Goal: Information Seeking & Learning: Learn about a topic

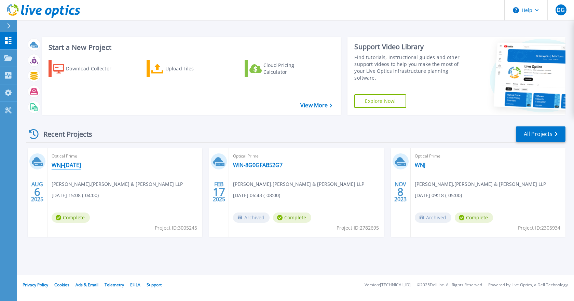
click at [69, 165] on link "WNJ-[DATE]" at bounding box center [66, 165] width 29 height 7
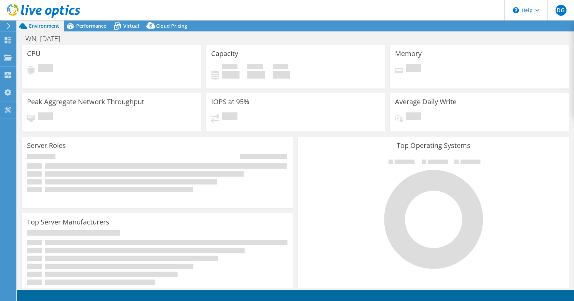
select select "USD"
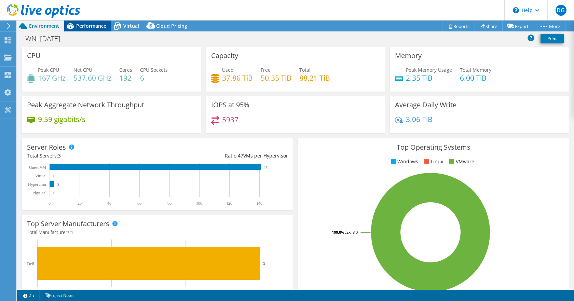
click at [91, 29] on div "Performance" at bounding box center [87, 26] width 47 height 11
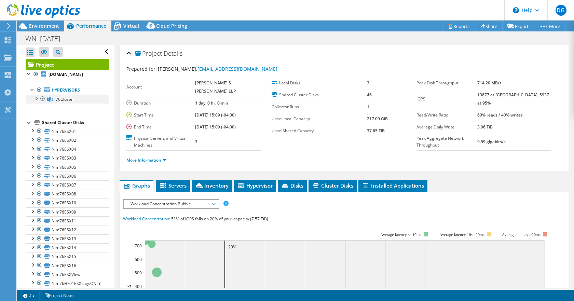
click at [37, 98] on div at bounding box center [35, 98] width 7 height 7
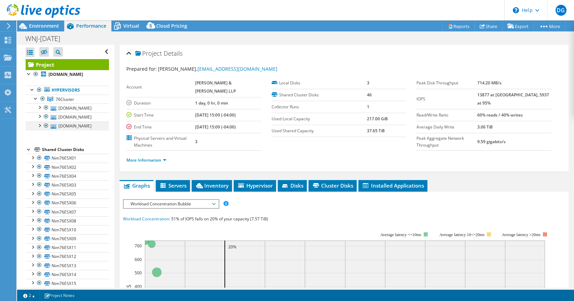
click at [39, 125] on div at bounding box center [39, 125] width 7 height 7
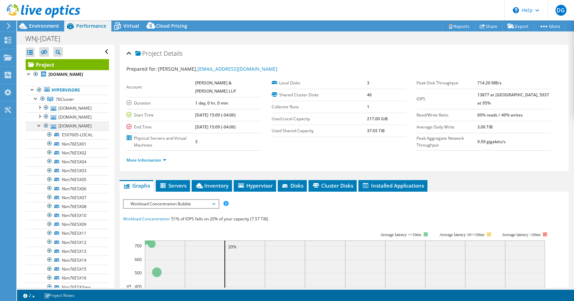
click at [39, 125] on div at bounding box center [39, 125] width 7 height 7
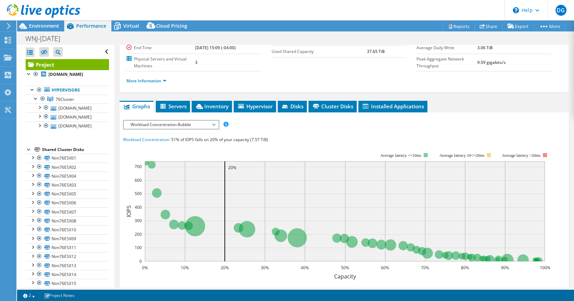
scroll to position [68, 0]
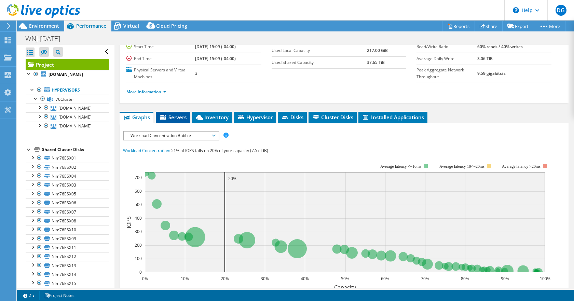
click at [167, 118] on icon at bounding box center [163, 118] width 7 height 6
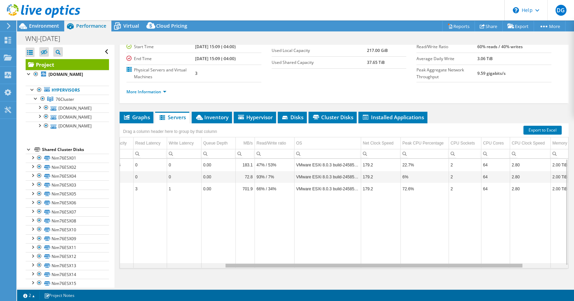
scroll to position [0, 163]
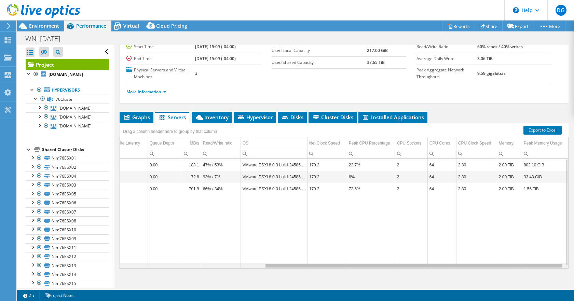
drag, startPoint x: 397, startPoint y: 265, endPoint x: 565, endPoint y: 269, distance: 167.9
click at [565, 269] on body "DG End User [PERSON_NAME] [EMAIL_ADDRESS][DOMAIN_NAME] [PERSON_NAME] & [PERSON_…" at bounding box center [287, 150] width 574 height 301
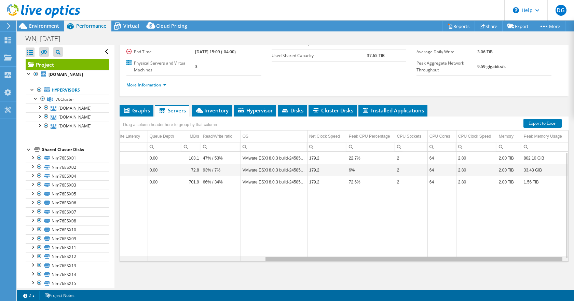
drag, startPoint x: 301, startPoint y: 259, endPoint x: 343, endPoint y: 255, distance: 42.3
click at [332, 260] on body "DG End User [PERSON_NAME] [EMAIL_ADDRESS][DOMAIN_NAME] [PERSON_NAME] & [PERSON_…" at bounding box center [287, 150] width 574 height 301
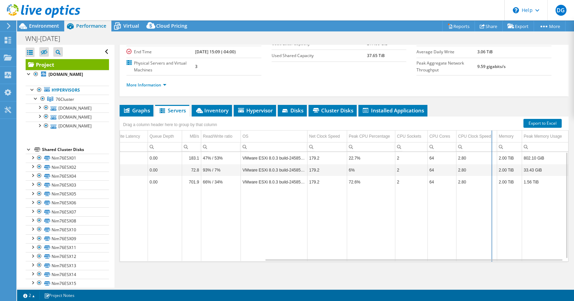
click at [492, 133] on div "Drag a column header here to group by that column Server Name(s) IOPS Local Cap…" at bounding box center [344, 189] width 449 height 145
click at [492, 133] on div "Data grid" at bounding box center [492, 196] width 1 height 131
click at [492, 135] on div "Drag a column header here to group by that column Server Name(s) IOPS Local Cap…" at bounding box center [344, 189] width 449 height 145
click at [492, 135] on div "Data grid" at bounding box center [492, 196] width 1 height 131
drag, startPoint x: 492, startPoint y: 134, endPoint x: 487, endPoint y: 134, distance: 5.1
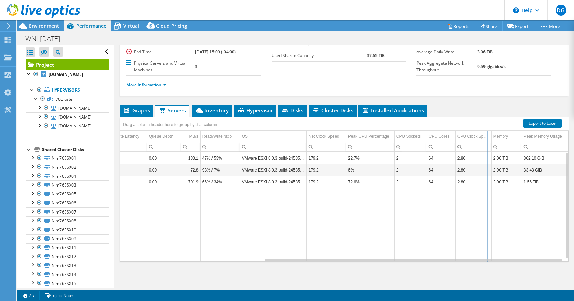
click at [487, 134] on div "Drag a column header here to group by that column Server Name(s) IOPS Local Cap…" at bounding box center [344, 189] width 449 height 145
click at [216, 108] on span "Inventory" at bounding box center [211, 110] width 33 height 7
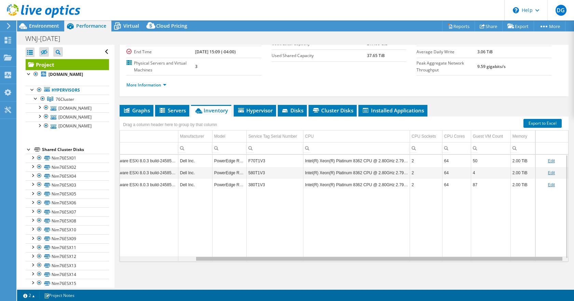
drag, startPoint x: 333, startPoint y: 260, endPoint x: 445, endPoint y: 264, distance: 112.2
click at [445, 264] on body "DG End User [PERSON_NAME] [EMAIL_ADDRESS][DOMAIN_NAME] [PERSON_NAME] & [PERSON_…" at bounding box center [287, 150] width 574 height 301
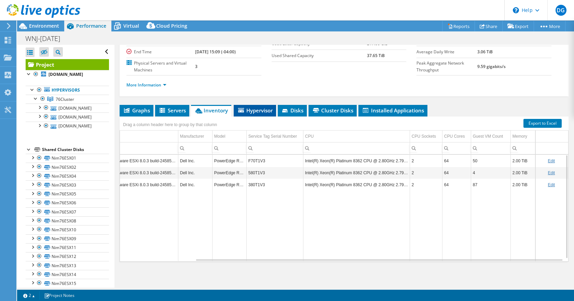
click at [264, 113] on span "Hypervisor" at bounding box center [255, 110] width 36 height 7
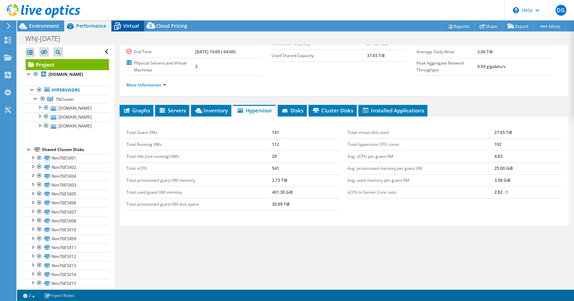
click at [132, 23] on span "Virtual" at bounding box center [131, 26] width 16 height 6
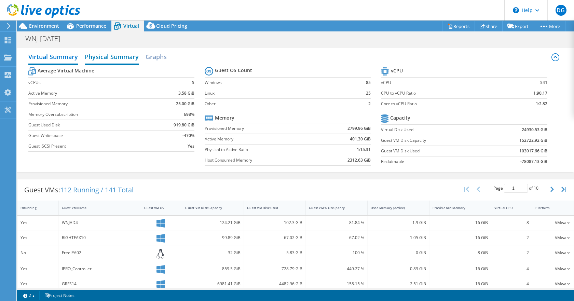
click at [107, 55] on h2 "Physical Summary" at bounding box center [112, 57] width 54 height 15
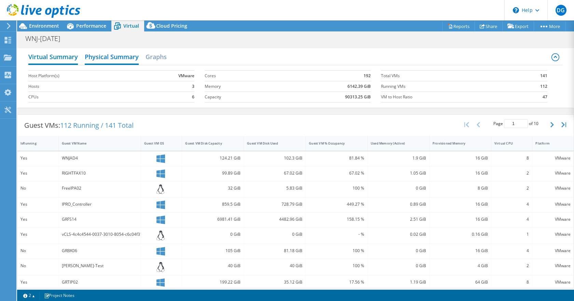
click at [41, 54] on h2 "Virtual Summary" at bounding box center [53, 57] width 50 height 15
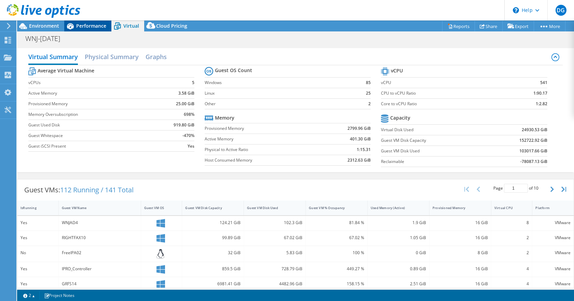
click at [95, 23] on span "Performance" at bounding box center [91, 26] width 30 height 6
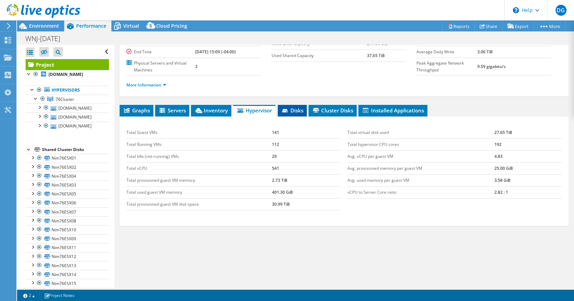
click at [299, 110] on span "Disks" at bounding box center [292, 110] width 22 height 7
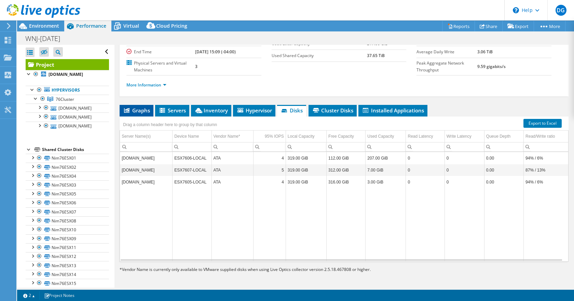
click at [144, 108] on span "Graphs" at bounding box center [136, 110] width 27 height 7
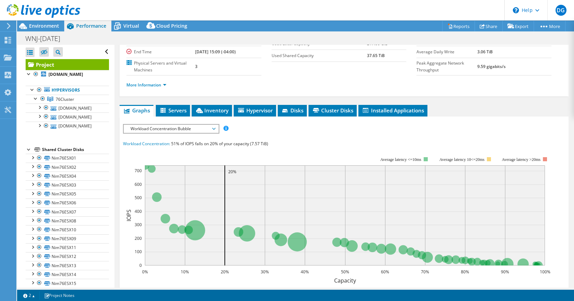
click at [196, 126] on span "Workload Concentration Bubble" at bounding box center [171, 129] width 88 height 8
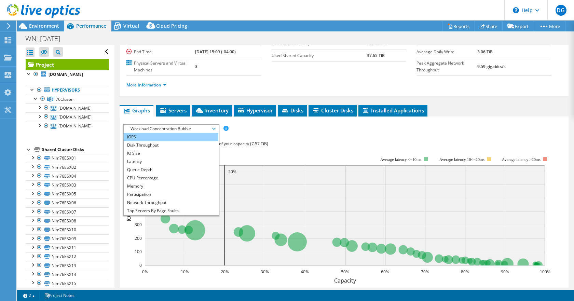
click at [147, 136] on li "IOPS" at bounding box center [171, 137] width 95 height 8
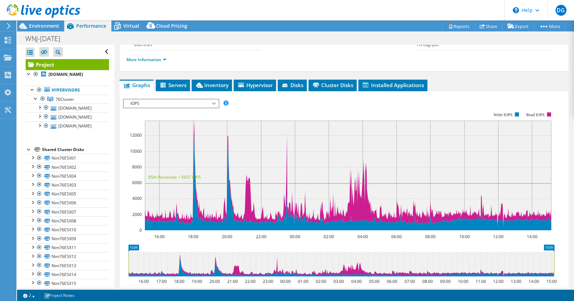
scroll to position [21, 0]
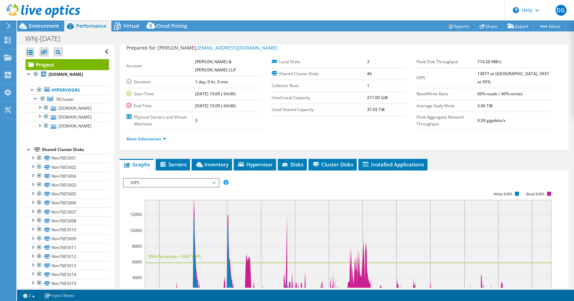
click at [142, 181] on span "IOPS" at bounding box center [171, 183] width 88 height 8
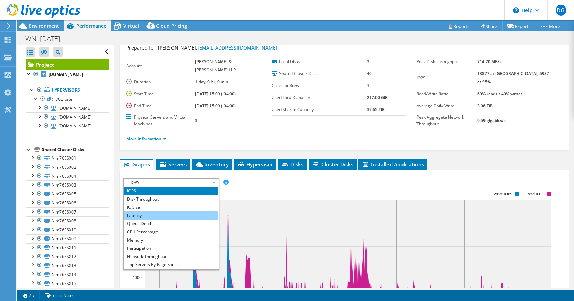
click at [148, 212] on li "Latency" at bounding box center [171, 216] width 95 height 8
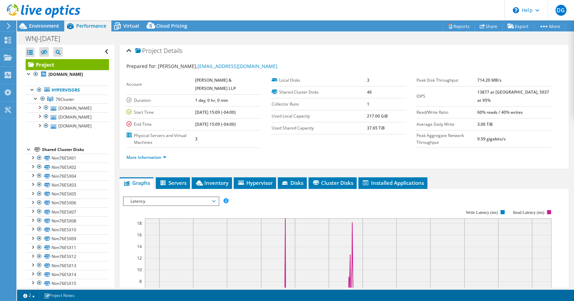
scroll to position [0, 0]
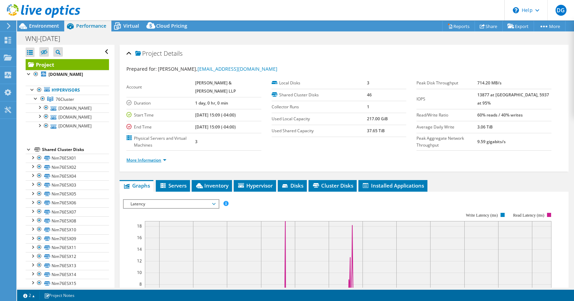
click at [153, 160] on link "More Information" at bounding box center [146, 160] width 40 height 6
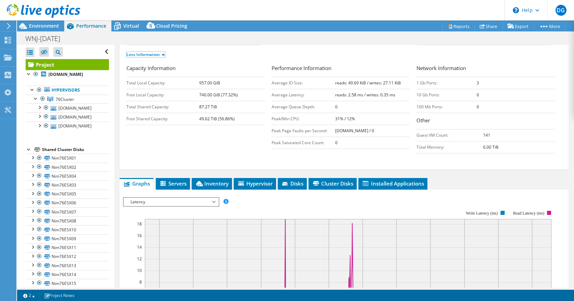
scroll to position [103, 0]
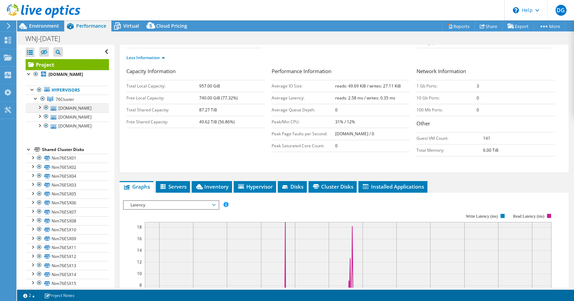
click at [40, 108] on div at bounding box center [39, 107] width 7 height 7
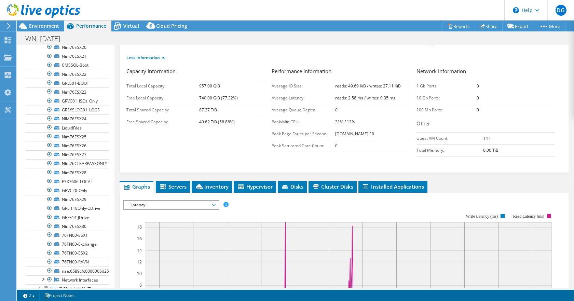
scroll to position [0, 0]
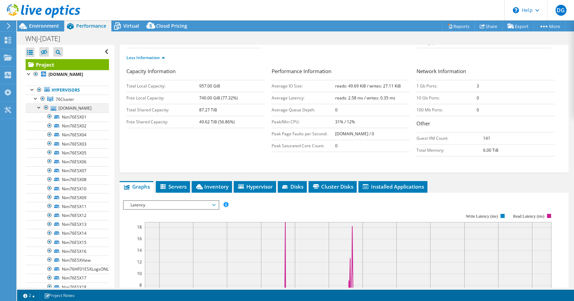
click at [38, 105] on div at bounding box center [39, 107] width 7 height 7
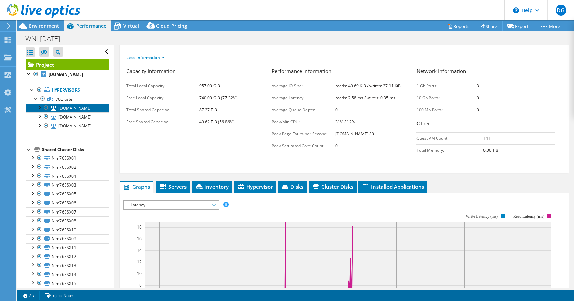
click at [72, 106] on link "[DOMAIN_NAME]" at bounding box center [67, 108] width 83 height 9
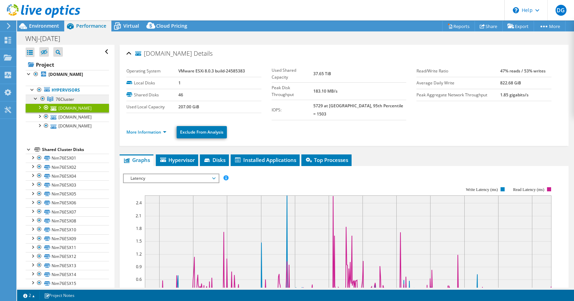
click at [61, 100] on span "76Cluster" at bounding box center [65, 99] width 18 height 6
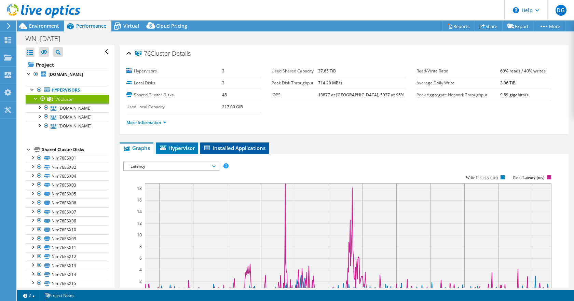
click at [221, 146] on span "Installed Applications" at bounding box center [234, 148] width 62 height 7
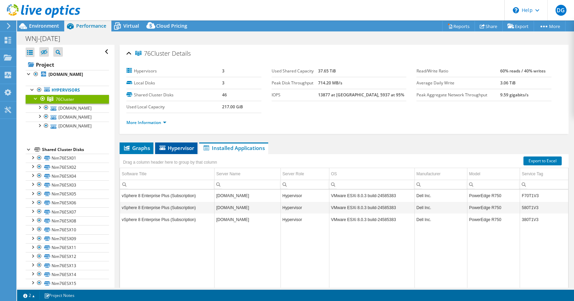
click at [173, 146] on span "Hypervisor" at bounding box center [177, 148] width 36 height 7
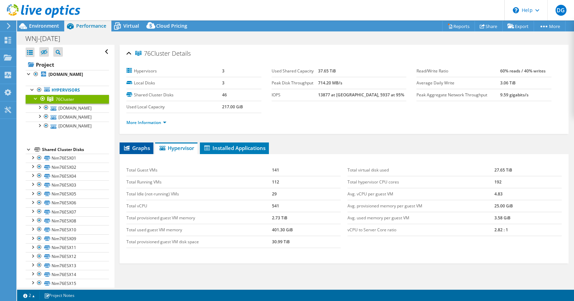
click at [139, 147] on span "Graphs" at bounding box center [136, 148] width 27 height 7
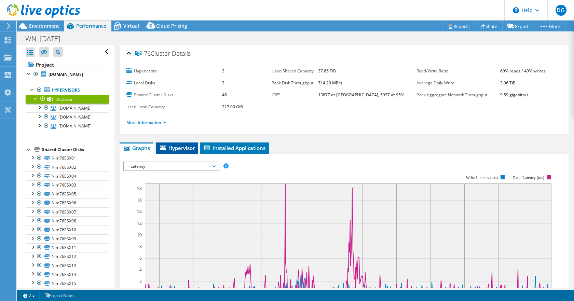
click at [177, 147] on span "Hypervisor" at bounding box center [177, 148] width 36 height 7
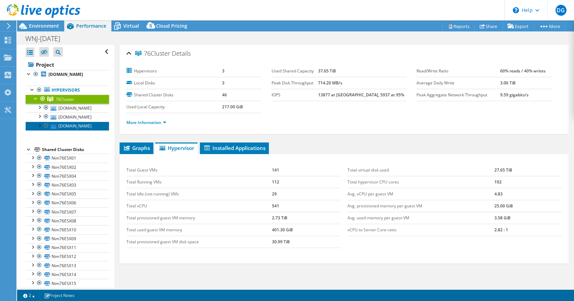
click at [69, 124] on link "[DOMAIN_NAME]" at bounding box center [67, 126] width 83 height 9
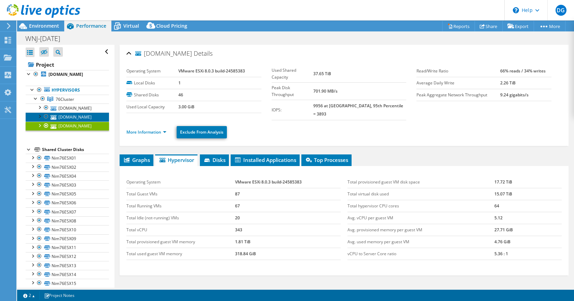
click at [69, 115] on link "[DOMAIN_NAME]" at bounding box center [67, 116] width 83 height 9
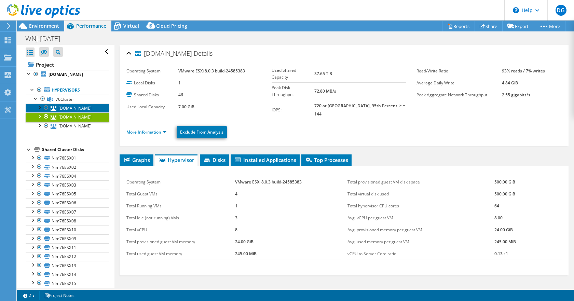
click at [69, 107] on link "[DOMAIN_NAME]" at bounding box center [67, 108] width 83 height 9
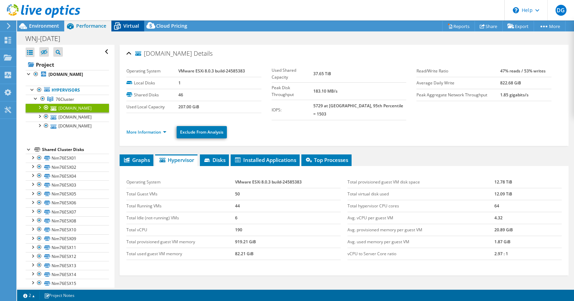
click at [127, 26] on span "Virtual" at bounding box center [131, 26] width 16 height 6
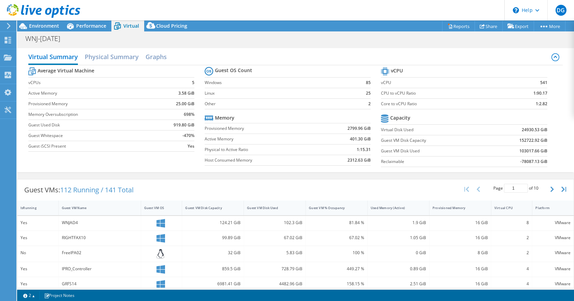
click at [50, 22] on div at bounding box center [40, 11] width 80 height 23
click at [49, 25] on span "Environment" at bounding box center [44, 26] width 30 height 6
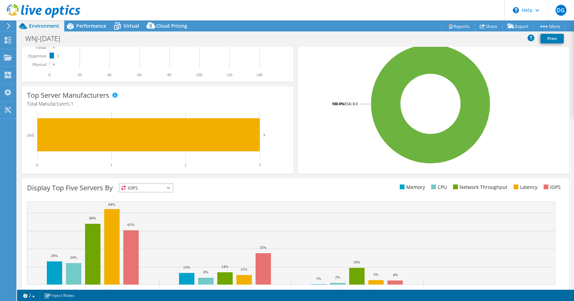
scroll to position [155, 0]
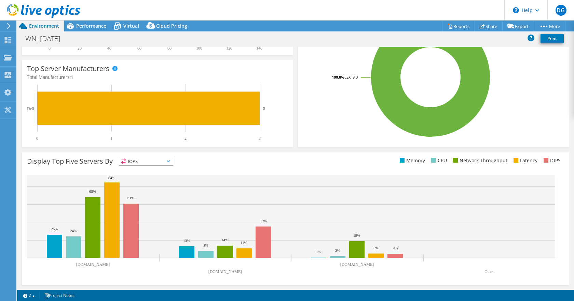
click at [136, 160] on span "IOPS" at bounding box center [146, 161] width 54 height 8
click at [139, 177] on li "Memory" at bounding box center [146, 180] width 54 height 10
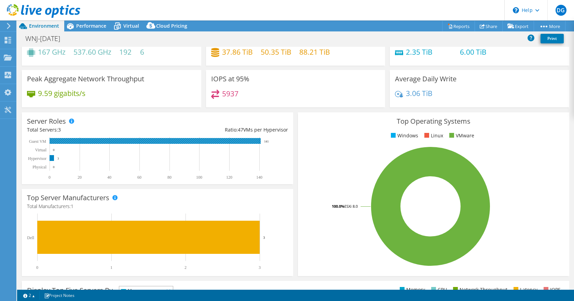
scroll to position [0, 0]
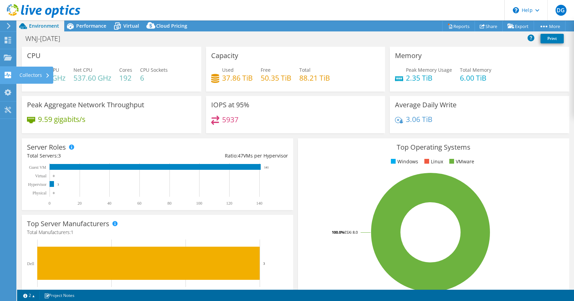
click at [39, 72] on div "Collectors" at bounding box center [34, 75] width 37 height 17
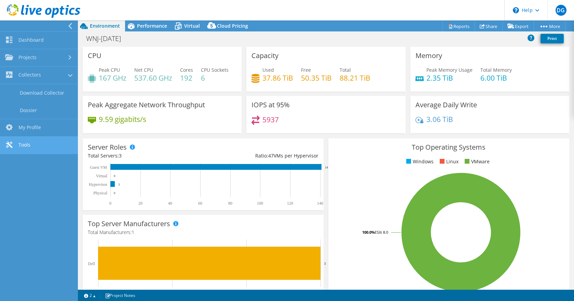
click at [27, 139] on link "Tools" at bounding box center [39, 145] width 78 height 17
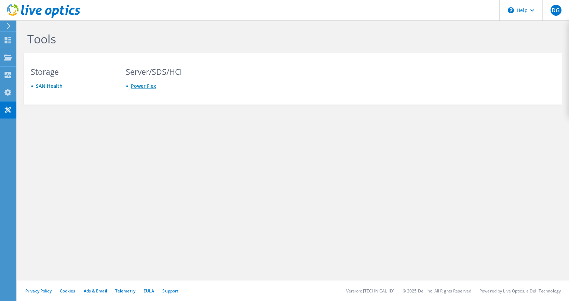
click at [144, 86] on link "Power Flex" at bounding box center [143, 86] width 25 height 6
click at [56, 83] on link "SAN Health" at bounding box center [49, 86] width 27 height 6
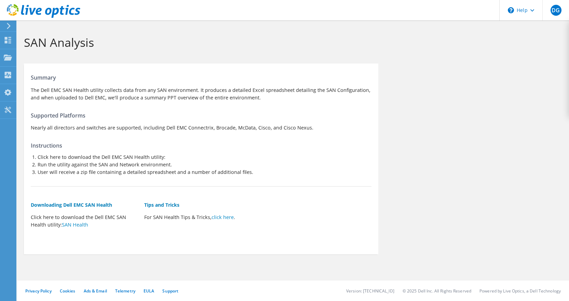
click at [10, 23] on div at bounding box center [40, 11] width 80 height 23
click at [10, 24] on icon at bounding box center [8, 26] width 5 height 6
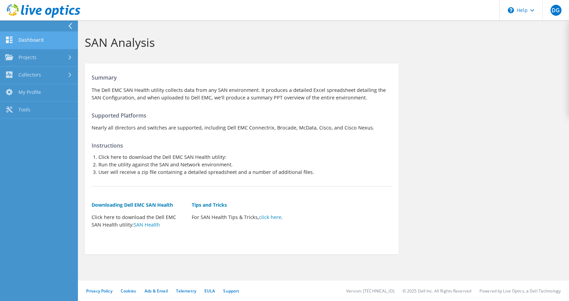
click at [40, 38] on link "Dashboard" at bounding box center [39, 40] width 78 height 17
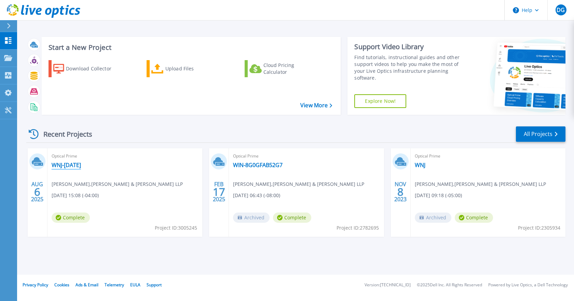
click at [63, 165] on link "WNJ-[DATE]" at bounding box center [66, 165] width 29 height 7
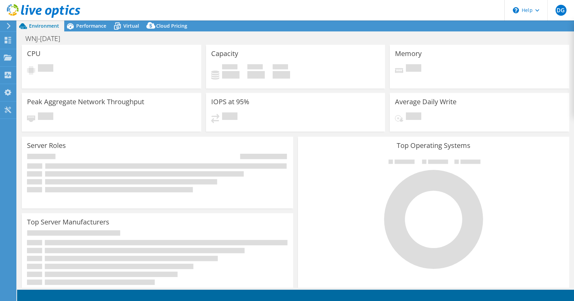
select select "USD"
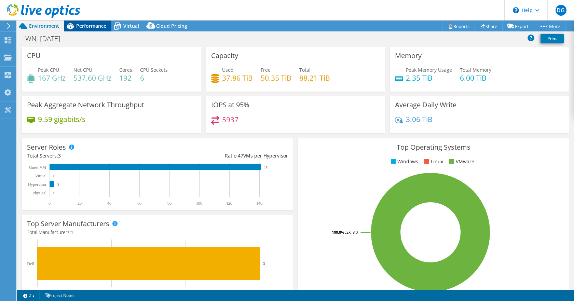
click at [96, 27] on span "Performance" at bounding box center [91, 26] width 30 height 6
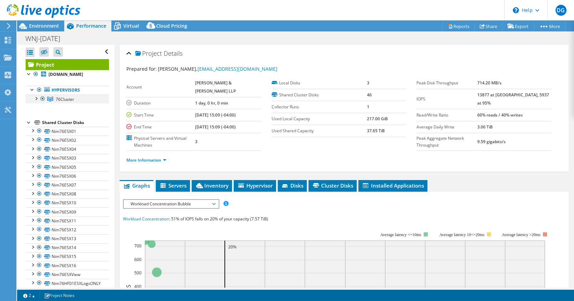
click at [37, 98] on div at bounding box center [35, 98] width 7 height 7
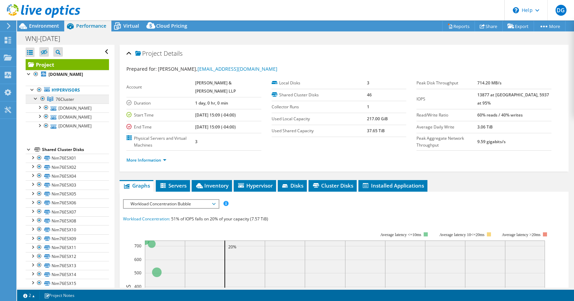
click at [67, 98] on span "76Cluster" at bounding box center [65, 99] width 18 height 6
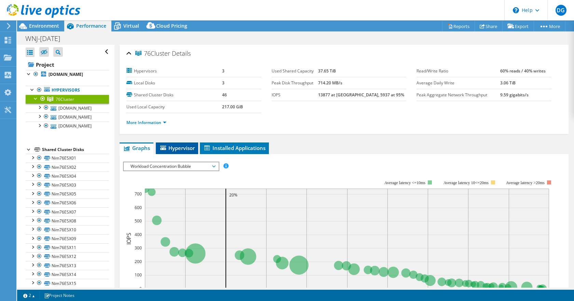
click at [181, 146] on span "Hypervisor" at bounding box center [177, 148] width 36 height 7
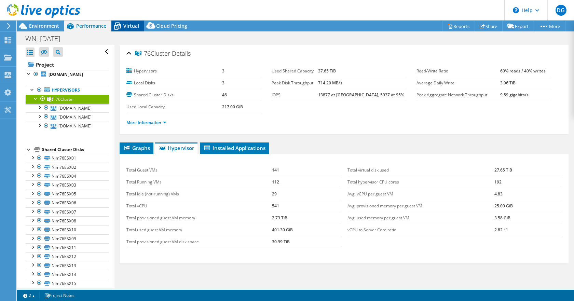
click at [131, 28] on span "Virtual" at bounding box center [131, 26] width 16 height 6
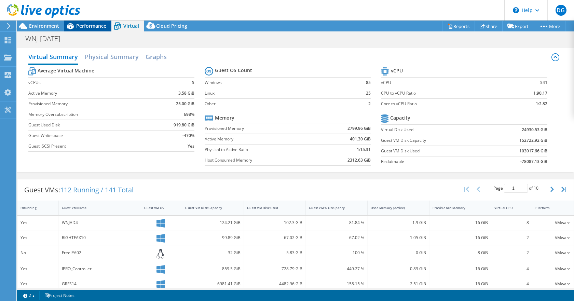
click at [87, 24] on span "Performance" at bounding box center [91, 26] width 30 height 6
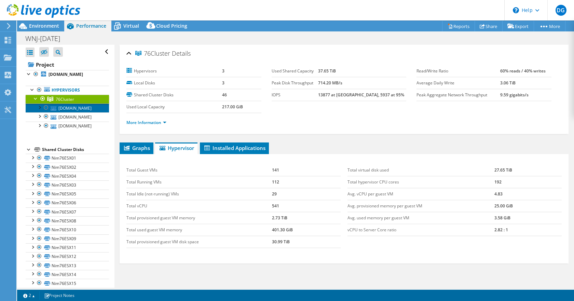
click at [75, 109] on link "esx7606.wnjnet.wnj.com" at bounding box center [67, 108] width 83 height 9
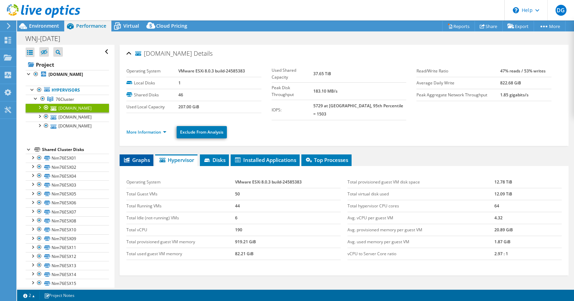
click at [146, 157] on span "Graphs" at bounding box center [136, 160] width 27 height 7
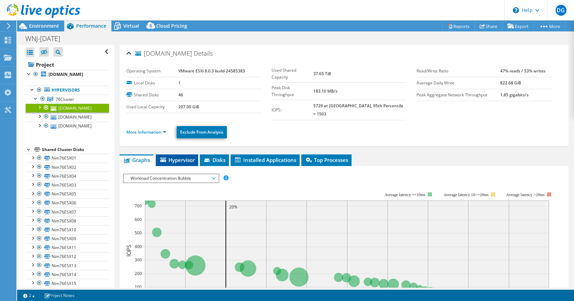
click at [167, 157] on span "Hypervisor" at bounding box center [177, 160] width 36 height 7
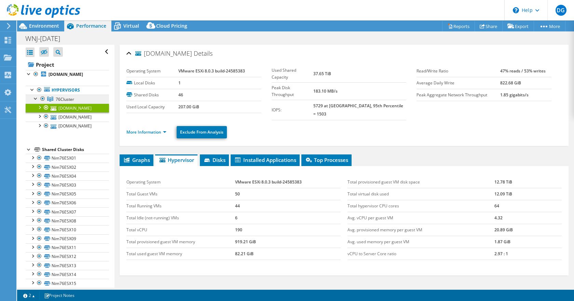
click at [70, 99] on span "76Cluster" at bounding box center [65, 99] width 18 height 6
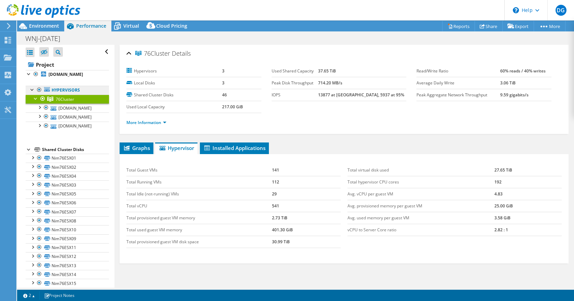
click at [70, 88] on link "Hypervisors" at bounding box center [67, 90] width 83 height 9
click at [147, 124] on link "More Information" at bounding box center [146, 123] width 40 height 6
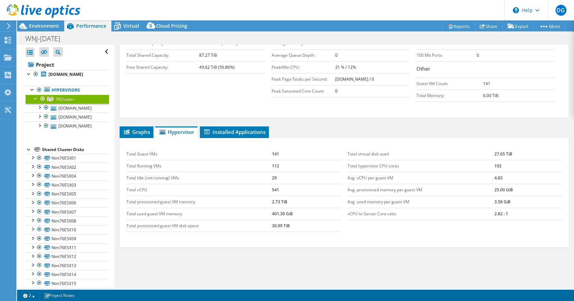
scroll to position [192, 0]
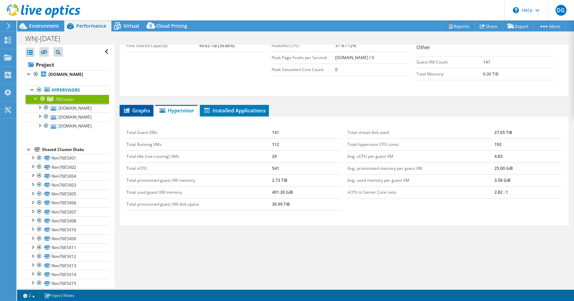
click at [135, 113] on span "Graphs" at bounding box center [136, 110] width 27 height 7
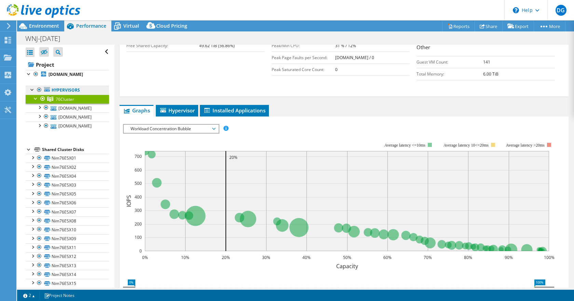
click at [66, 90] on link "Hypervisors" at bounding box center [67, 90] width 83 height 9
click at [40, 88] on div at bounding box center [39, 90] width 7 height 8
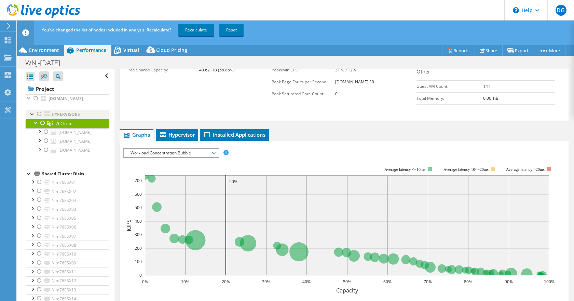
click at [40, 113] on div at bounding box center [39, 114] width 7 height 8
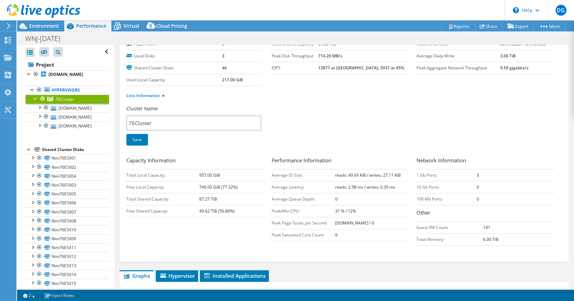
scroll to position [0, 0]
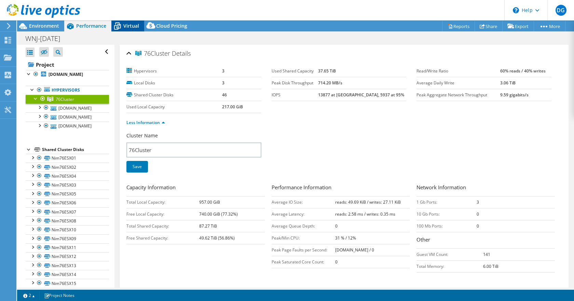
click at [127, 27] on span "Virtual" at bounding box center [131, 26] width 16 height 6
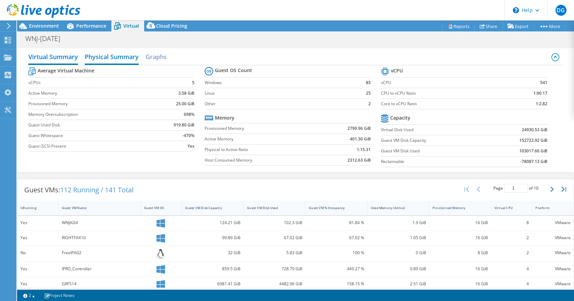
click at [104, 60] on h2 "Physical Summary" at bounding box center [112, 57] width 54 height 15
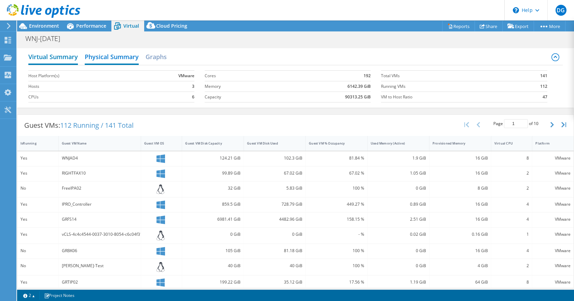
click at [66, 59] on h2 "Virtual Summary" at bounding box center [53, 57] width 50 height 15
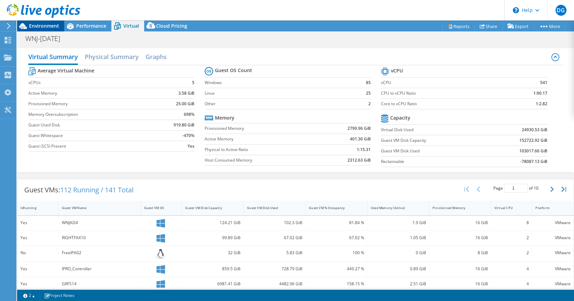
click at [46, 28] on span "Environment" at bounding box center [44, 26] width 30 height 6
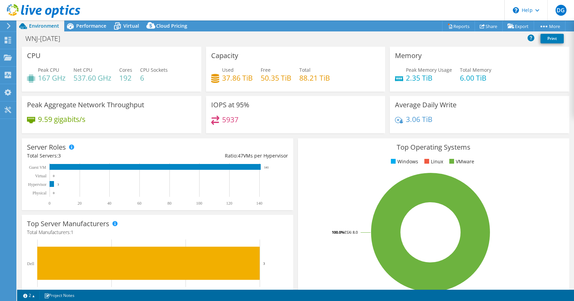
scroll to position [68, 0]
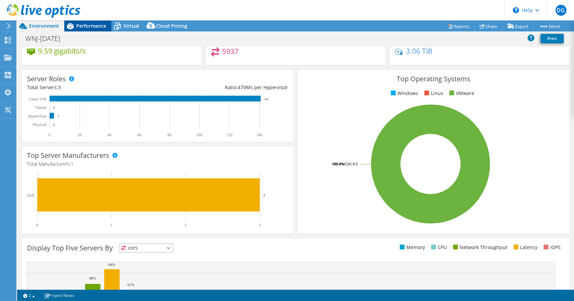
click at [94, 26] on span "Performance" at bounding box center [91, 26] width 30 height 6
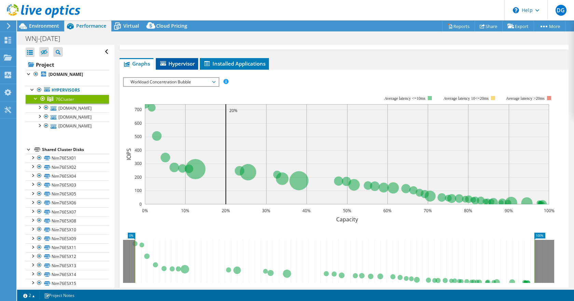
click at [179, 66] on span "Hypervisor" at bounding box center [177, 63] width 36 height 7
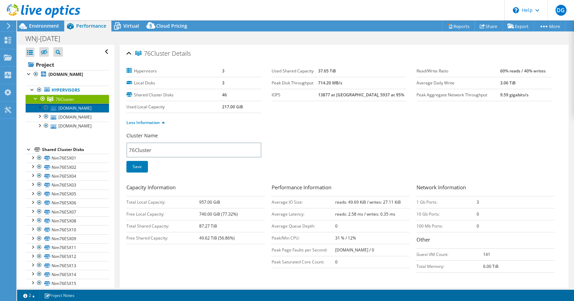
click at [70, 108] on link "[DOMAIN_NAME]" at bounding box center [67, 108] width 83 height 9
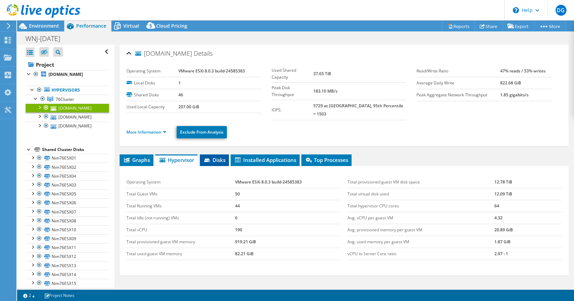
click at [215, 157] on span "Disks" at bounding box center [214, 160] width 22 height 7
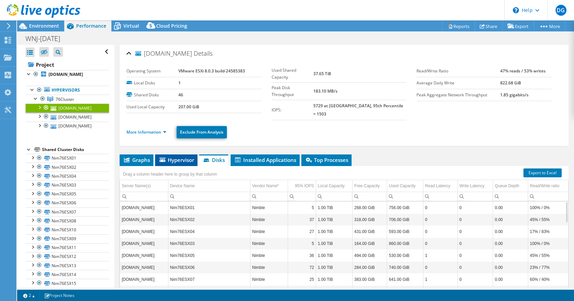
click at [184, 157] on span "Hypervisor" at bounding box center [177, 160] width 36 height 7
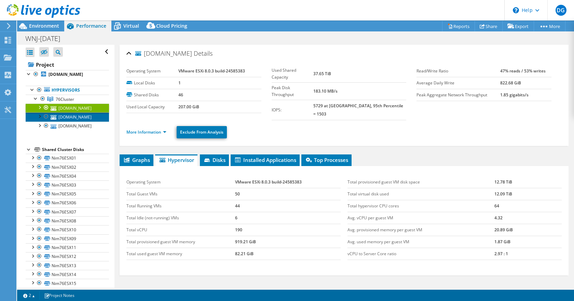
click at [79, 118] on link "[DOMAIN_NAME]" at bounding box center [67, 116] width 83 height 9
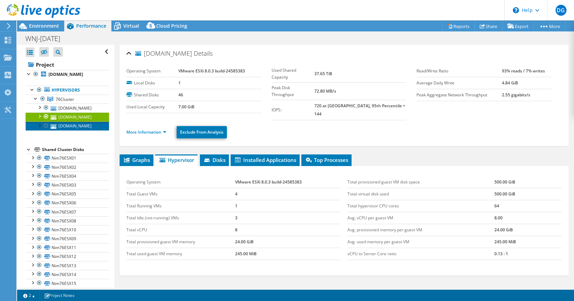
click at [75, 125] on link "[DOMAIN_NAME]" at bounding box center [67, 126] width 83 height 9
click at [74, 114] on link "[DOMAIN_NAME]" at bounding box center [67, 116] width 83 height 9
click at [160, 129] on link "More Information" at bounding box center [146, 132] width 40 height 6
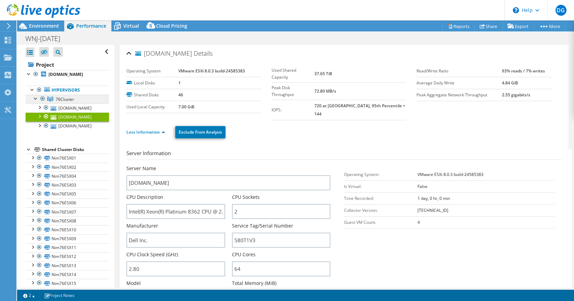
click at [72, 100] on span "76Cluster" at bounding box center [65, 99] width 18 height 6
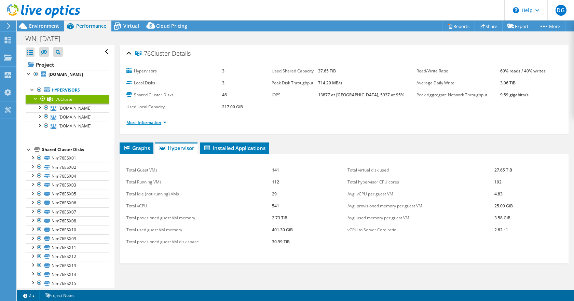
click at [156, 124] on link "More Information" at bounding box center [146, 123] width 40 height 6
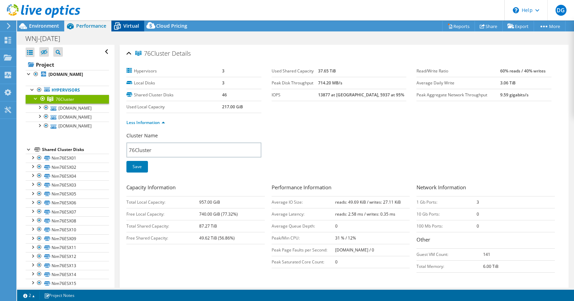
click at [124, 26] on span "Virtual" at bounding box center [131, 26] width 16 height 6
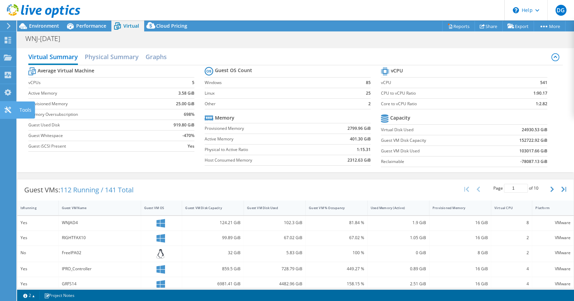
click at [9, 107] on icon at bounding box center [8, 110] width 8 height 6
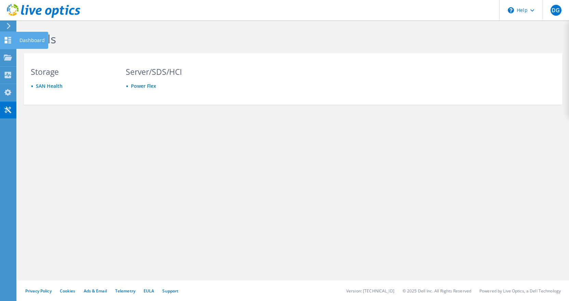
click at [9, 38] on use at bounding box center [8, 40] width 6 height 6
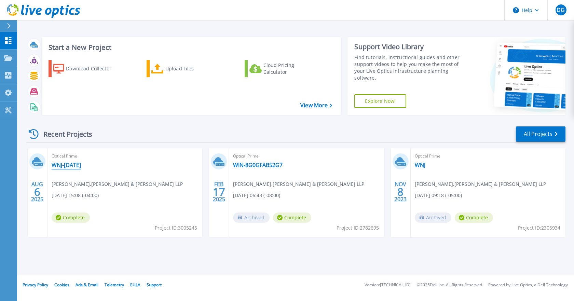
click at [81, 165] on link "WNJ-[DATE]" at bounding box center [66, 165] width 29 height 7
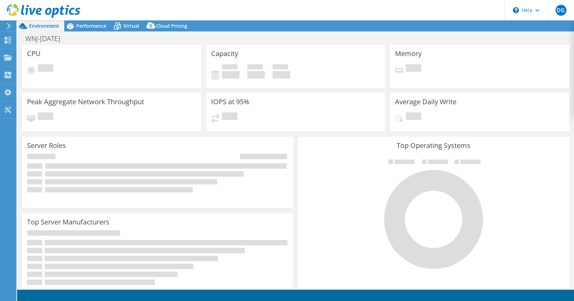
select select "USD"
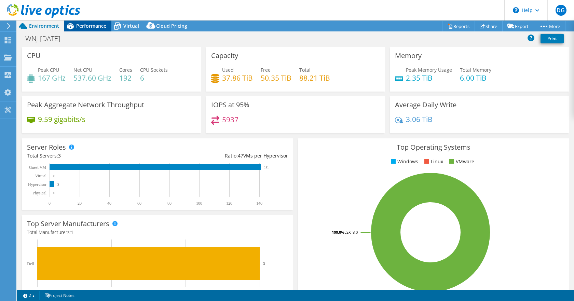
click at [84, 27] on span "Performance" at bounding box center [91, 26] width 30 height 6
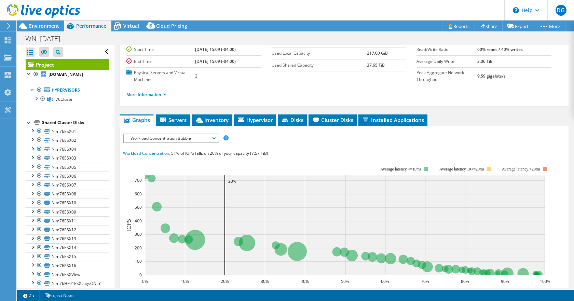
scroll to position [68, 0]
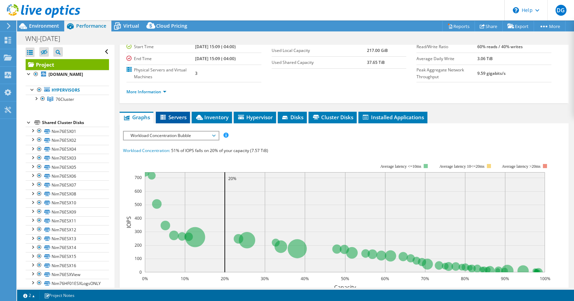
click at [175, 121] on li "Servers" at bounding box center [173, 118] width 34 height 12
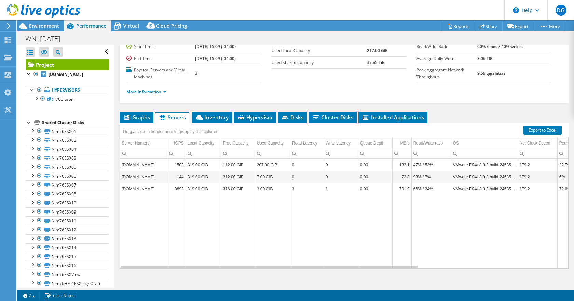
click at [158, 188] on td "[DOMAIN_NAME]" at bounding box center [143, 189] width 47 height 12
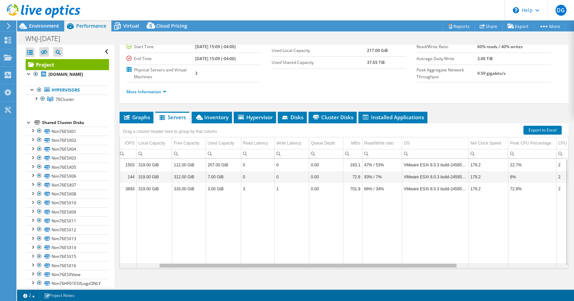
scroll to position [0, 0]
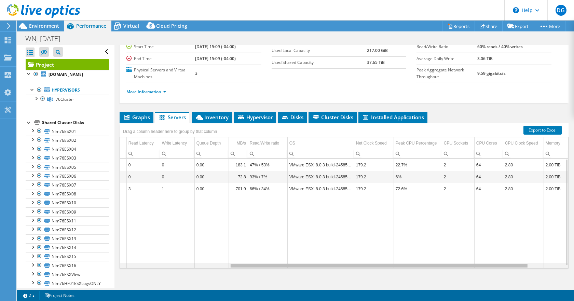
drag, startPoint x: 275, startPoint y: 267, endPoint x: 393, endPoint y: 271, distance: 117.6
click at [393, 271] on body "DG End User [PERSON_NAME] [EMAIL_ADDRESS][DOMAIN_NAME] [PERSON_NAME] & [PERSON_…" at bounding box center [287, 150] width 574 height 301
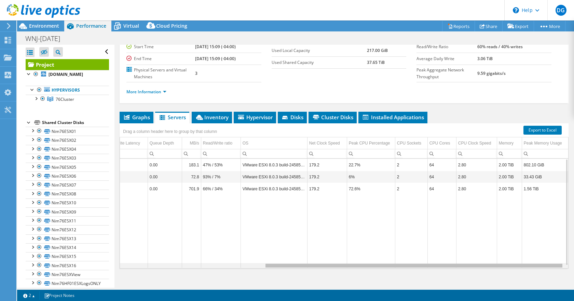
drag, startPoint x: 475, startPoint y: 264, endPoint x: 520, endPoint y: 266, distance: 45.1
click at [520, 266] on body "DG End User [PERSON_NAME] [EMAIL_ADDRESS][DOMAIN_NAME] [PERSON_NAME] & [PERSON_…" at bounding box center [287, 150] width 574 height 301
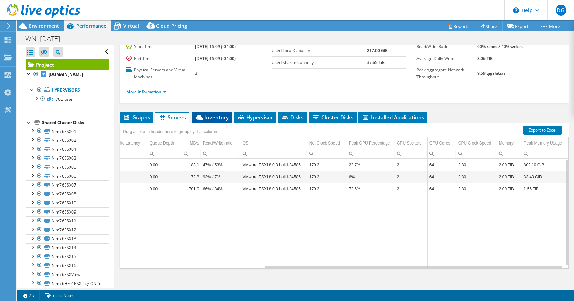
click at [217, 117] on span "Inventory" at bounding box center [211, 117] width 33 height 7
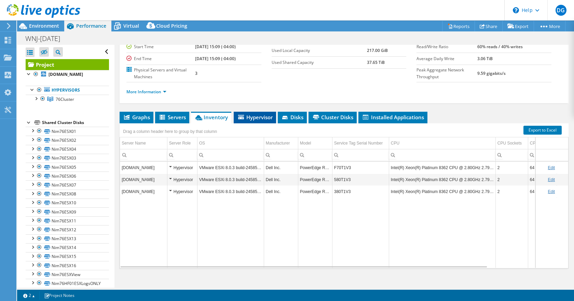
click at [256, 116] on span "Hypervisor" at bounding box center [255, 117] width 36 height 7
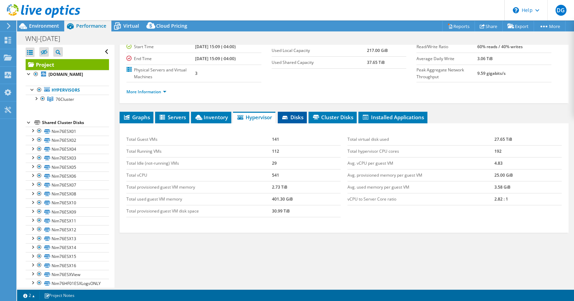
click at [296, 118] on span "Disks" at bounding box center [292, 117] width 22 height 7
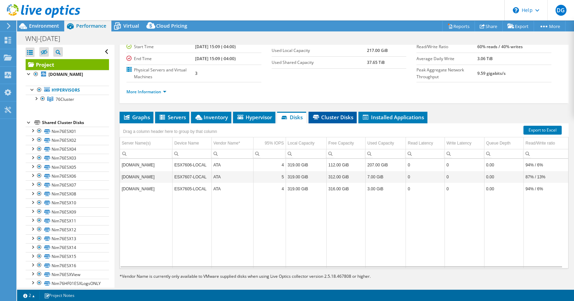
click at [344, 116] on span "Cluster Disks" at bounding box center [332, 117] width 41 height 7
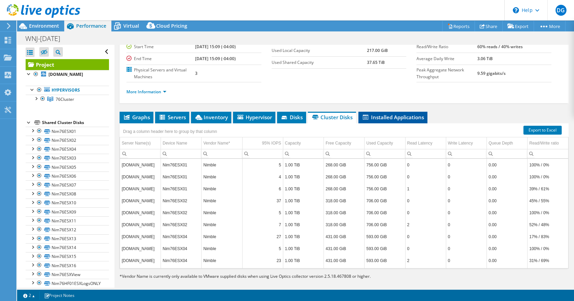
click at [387, 117] on span "Installed Applications" at bounding box center [393, 117] width 62 height 7
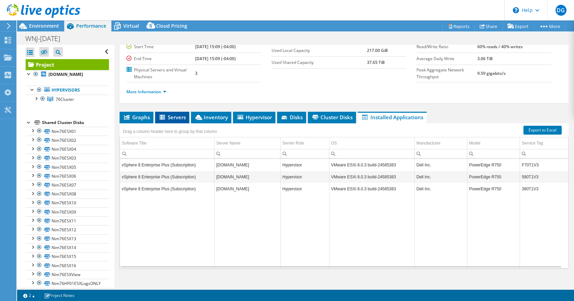
click at [172, 114] on span "Servers" at bounding box center [172, 117] width 27 height 7
